Goal: Go to known website: Access a specific website the user already knows

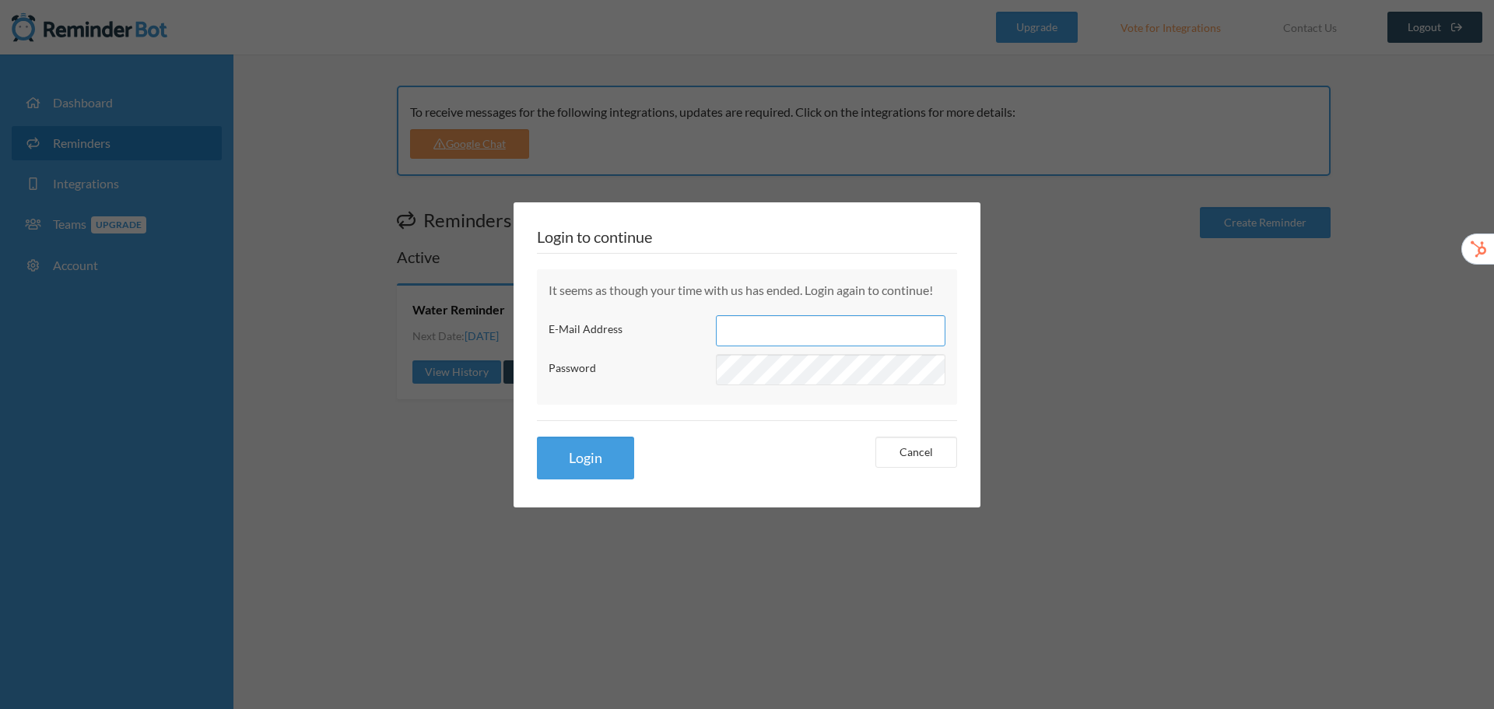
click at [763, 329] on input "E-Mail Address" at bounding box center [831, 330] width 230 height 31
type input "[PERSON_NAME][EMAIL_ADDRESS][DOMAIN_NAME]"
click at [595, 454] on button "Login" at bounding box center [585, 458] width 97 height 43
